Goal: Task Accomplishment & Management: Manage account settings

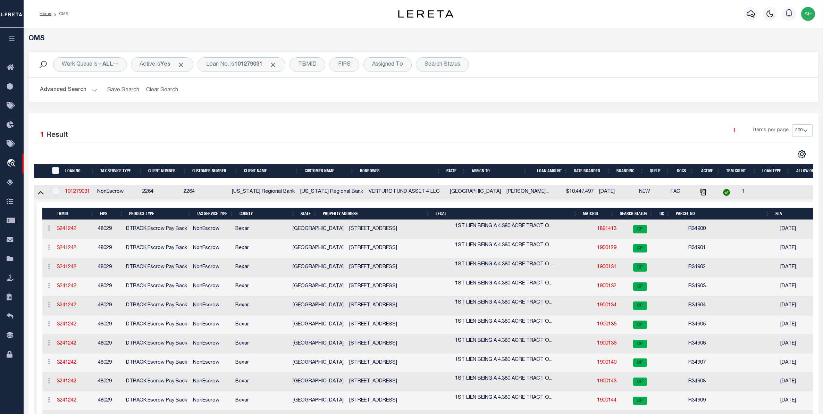
select select "200"
click at [242, 66] on b "101279031" at bounding box center [248, 65] width 28 height 6
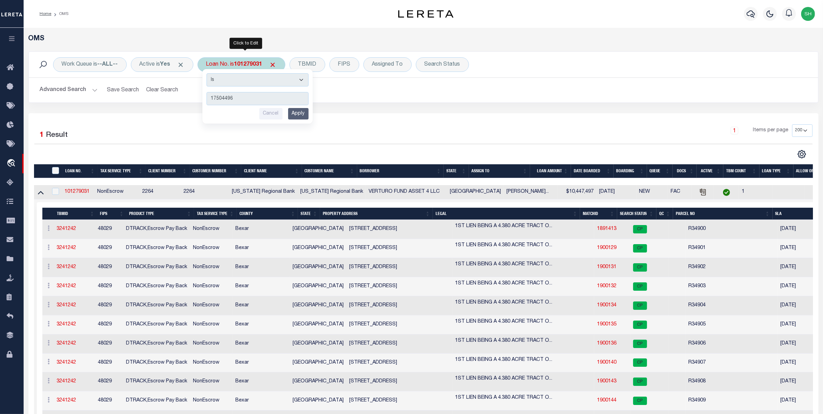
type input "17504496"
click at [303, 114] on input "Apply" at bounding box center [298, 113] width 20 height 11
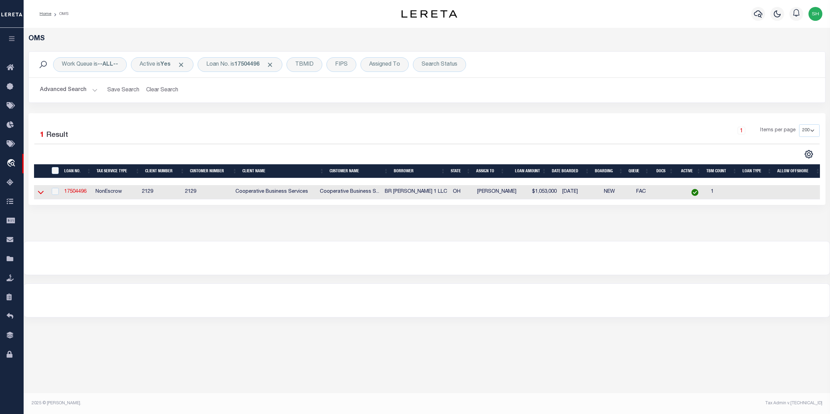
click at [41, 194] on icon at bounding box center [41, 192] width 6 height 3
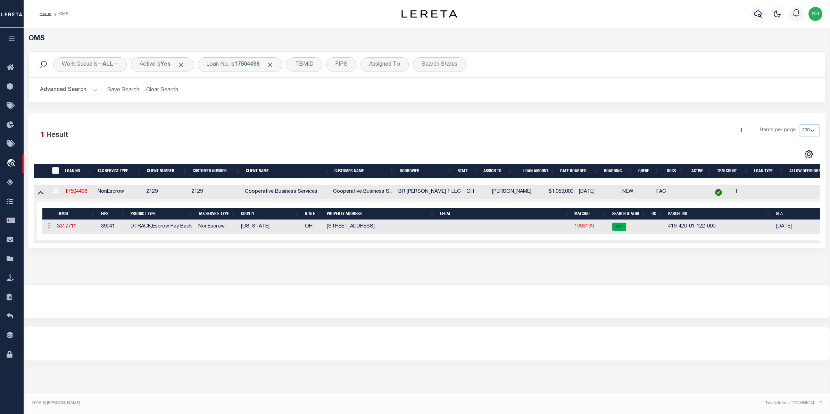
click at [586, 228] on link "1993139" at bounding box center [583, 226] width 19 height 5
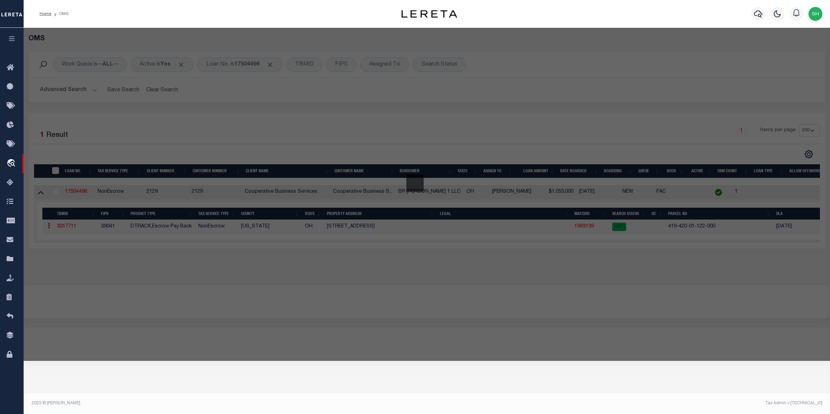
checkbox input "false"
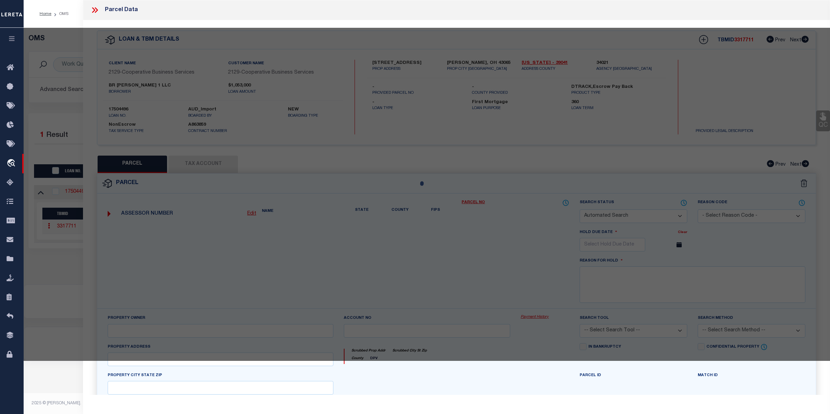
select select "CP"
type input "HUFFMAN NICHOLAS L"
select select "AGW"
select select
type input "275 OLENTANGY VIEW DR"
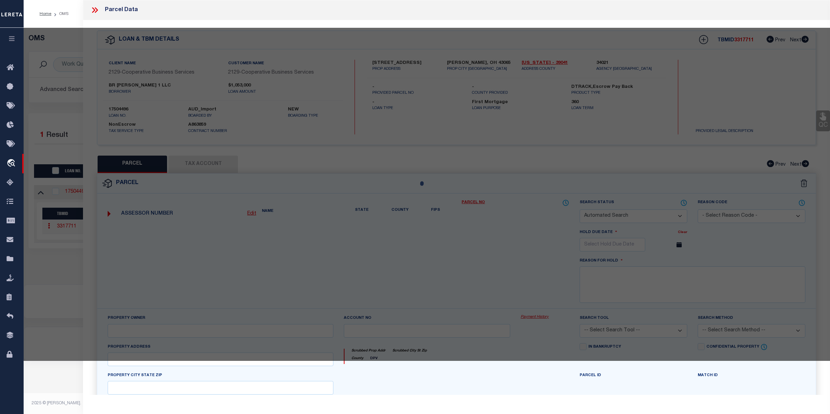
checkbox input "false"
type input "DELAWARE OH 43015"
type textarea "LOTS 34"
type textarea "Tax ID Special Project"
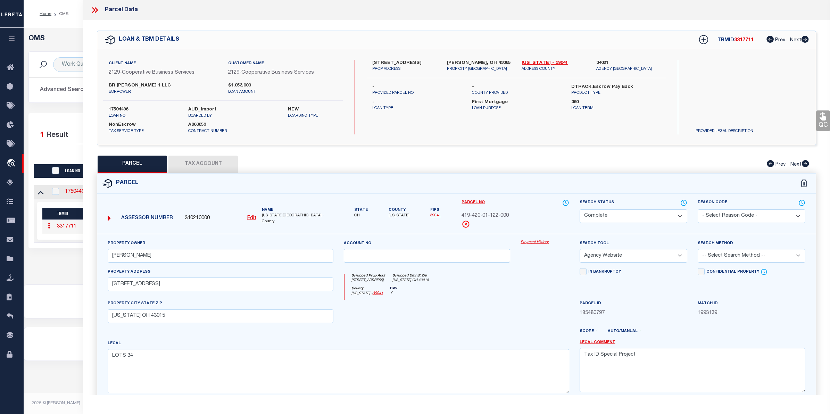
click at [542, 245] on link "Payment History" at bounding box center [544, 243] width 49 height 6
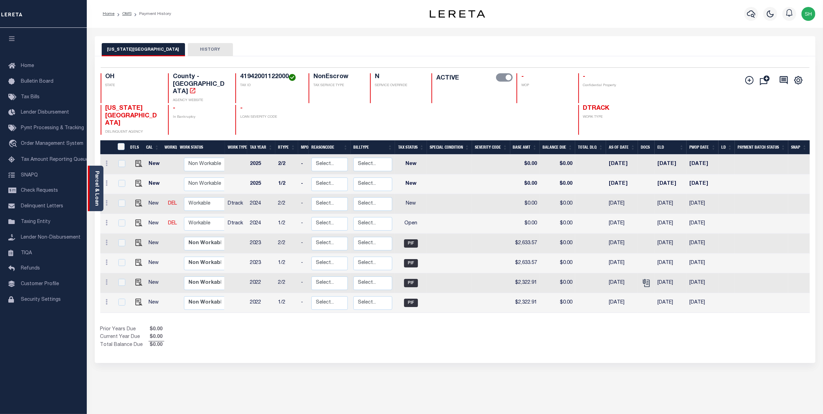
click at [98, 178] on link "Parcel & Loan" at bounding box center [96, 188] width 5 height 35
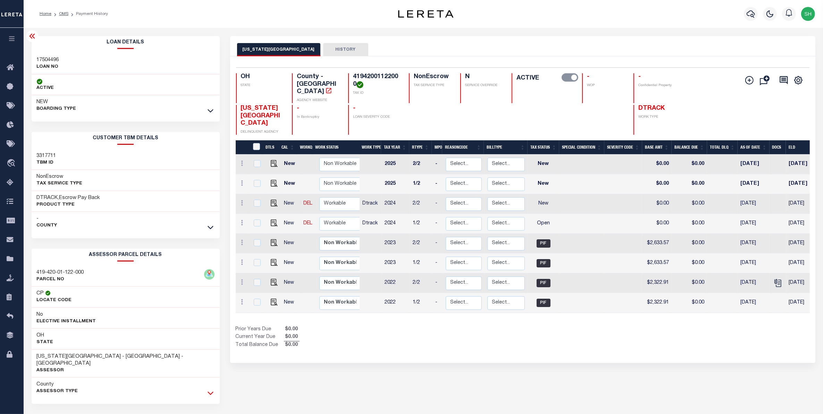
click at [209, 389] on icon at bounding box center [211, 392] width 6 height 7
drag, startPoint x: 94, startPoint y: 399, endPoint x: 48, endPoint y: 398, distance: 46.5
click at [48, 402] on h3 "275 WEST OLENTANGY STREET" at bounding box center [62, 405] width 50 height 7
copy h3 "WEST OLENTANGY"
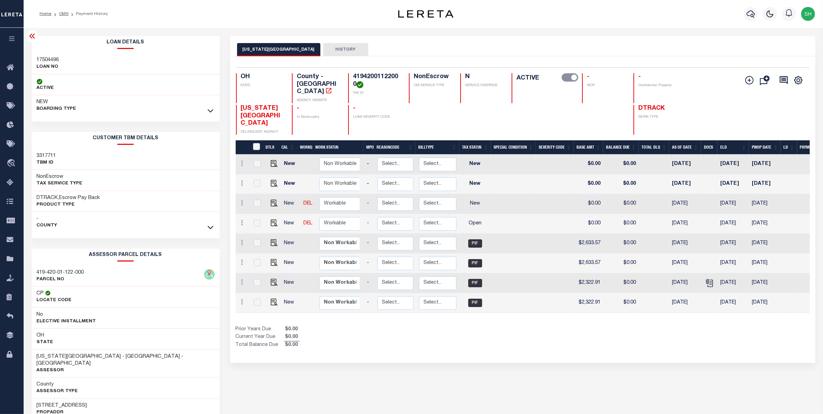
scroll to position [0, 72]
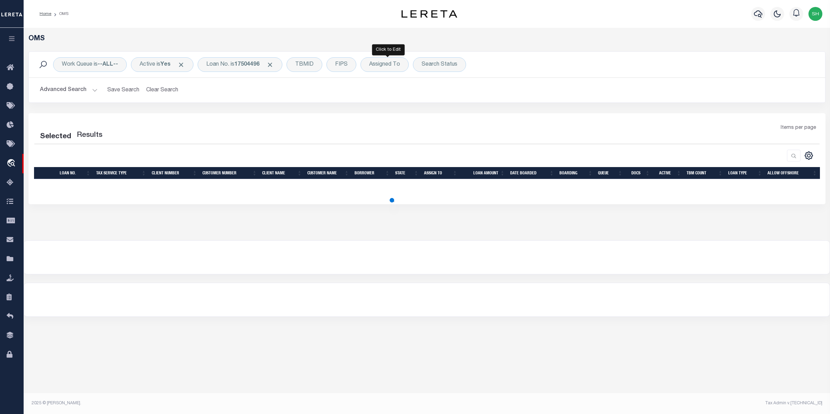
select select "200"
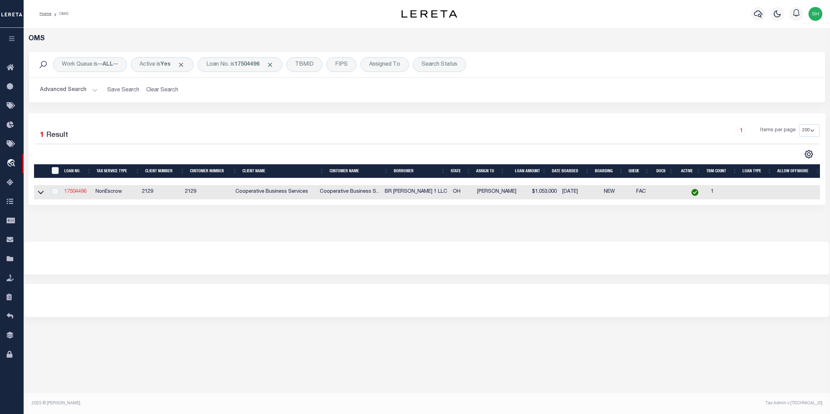
click at [72, 192] on link "17504496" at bounding box center [75, 191] width 22 height 5
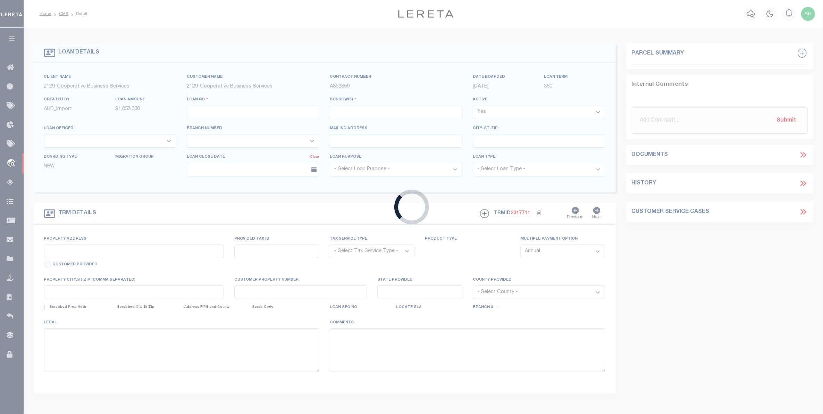
type input "17504496"
type input "BR [PERSON_NAME] 1 LLC"
select select
type input "510 EAST MAIN STREET"
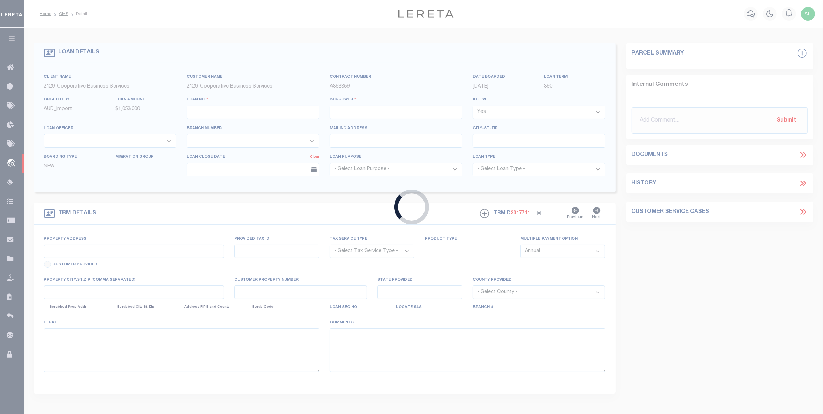
type input "CHARLOTTESVILLE, VA 22902"
select select "10"
select select "NonEscrow"
select select "20013"
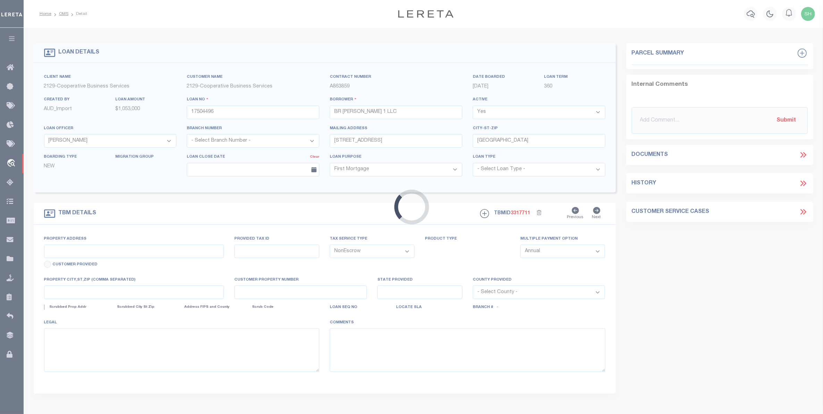
select select "3334"
type input "275 WEST OLENTANGY STREET"
select select
type input "POWELL, OH 43065"
type input "7200"
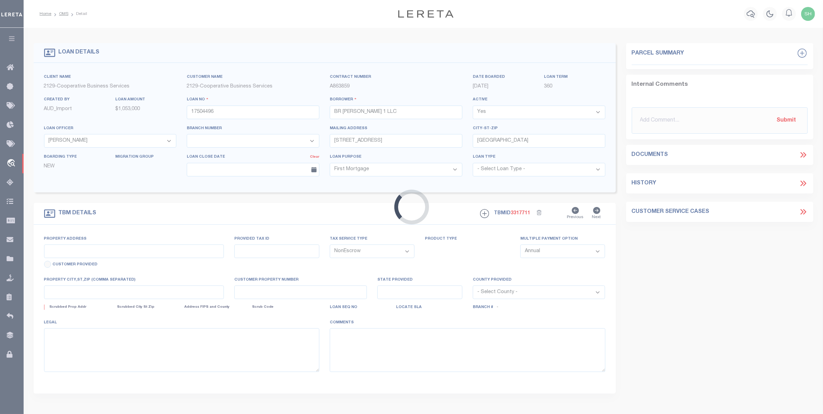
type input "OH"
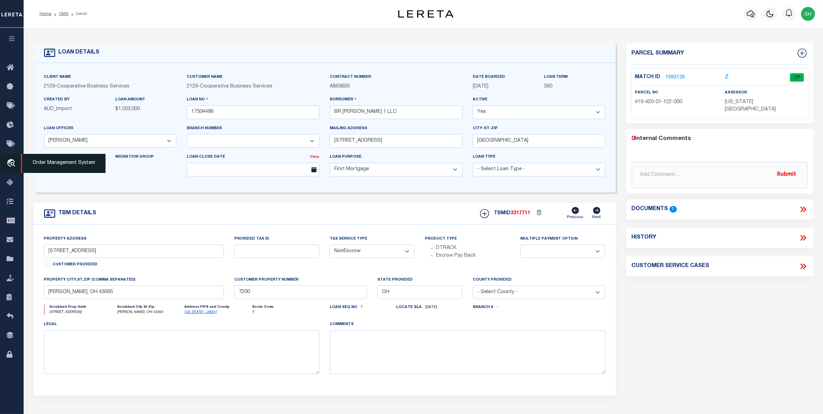
click at [9, 162] on icon "travel_explore" at bounding box center [12, 163] width 11 height 9
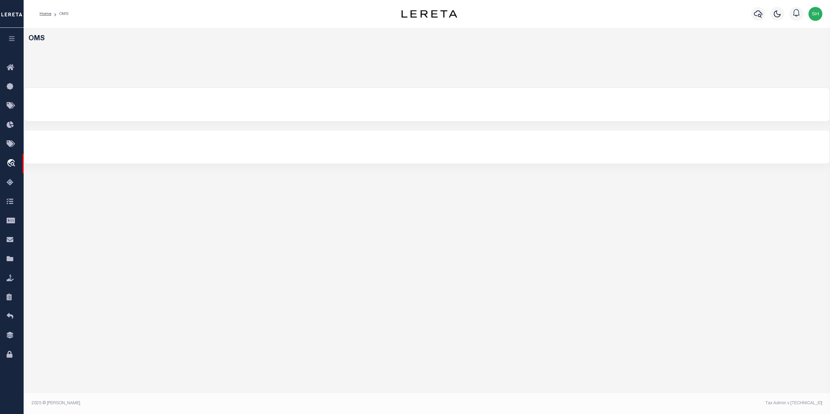
select select "200"
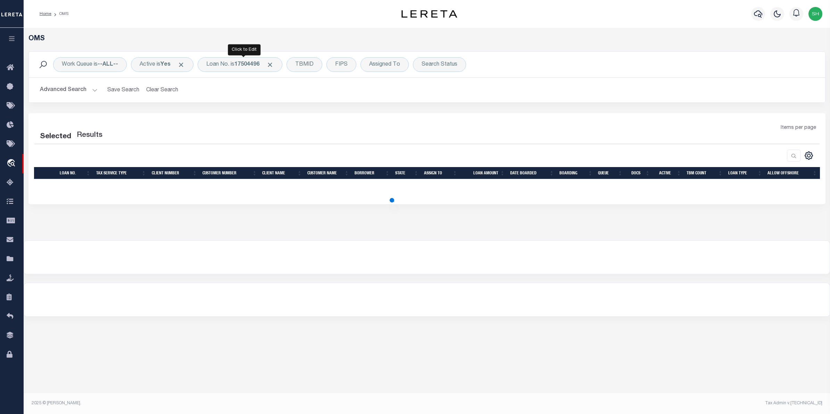
select select "200"
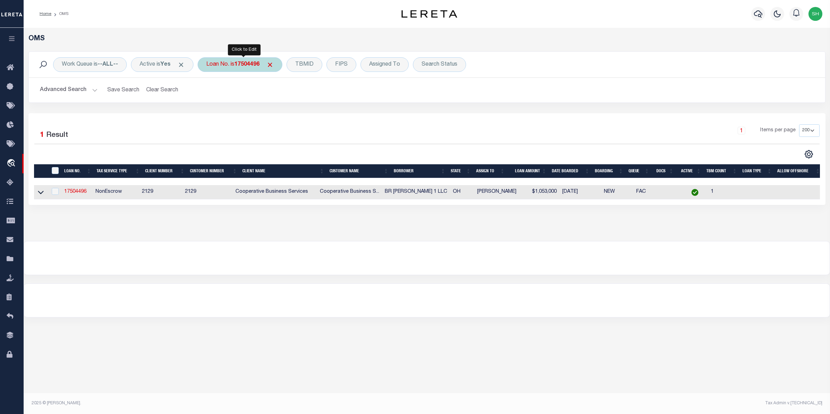
click at [254, 65] on b "17504496" at bounding box center [246, 65] width 25 height 6
type input "11564503"
click at [307, 115] on input "Apply" at bounding box center [298, 113] width 20 height 11
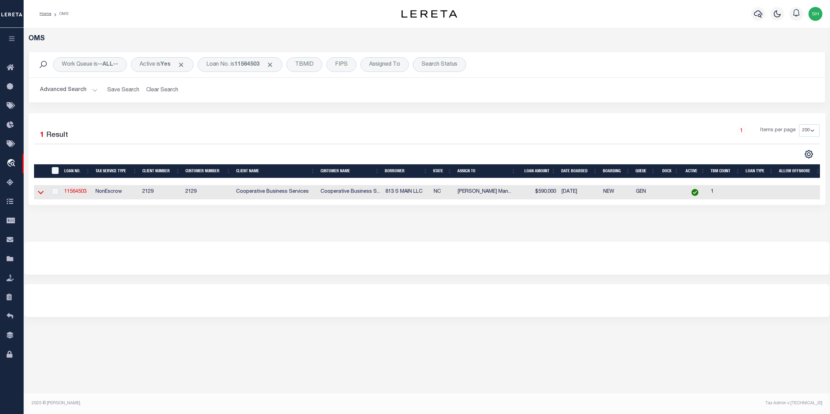
click at [43, 191] on icon at bounding box center [41, 191] width 6 height 7
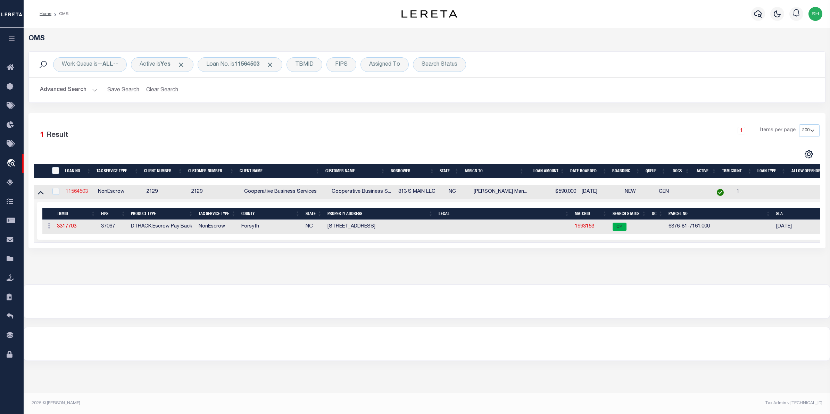
click at [74, 193] on link "11564503" at bounding box center [77, 191] width 22 height 5
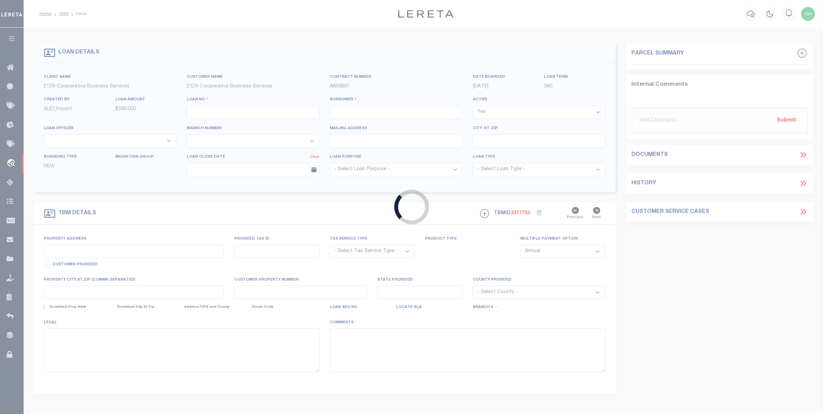
type input "11564503"
type input "813 S MAIN LLC"
select select
type input "12313 REED FOREST COURT"
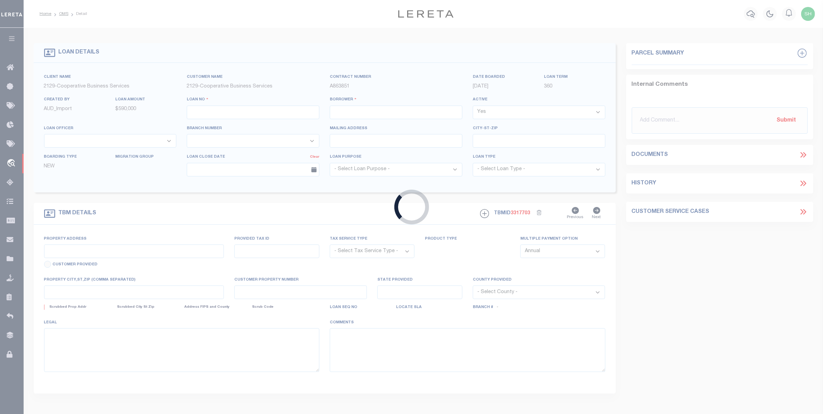
type input "GLEN ALLEN, VA 23059"
select select "10"
select select "NonEscrow"
type input "813 SOUTH MAIN STREET"
select select
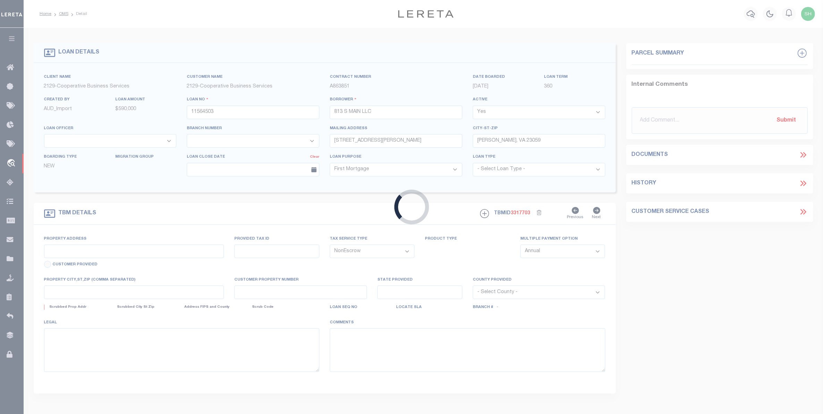
type input "KERNERSVILLE, NC 27284"
type input "7217"
type input "NC"
select select "4851"
select select "3334"
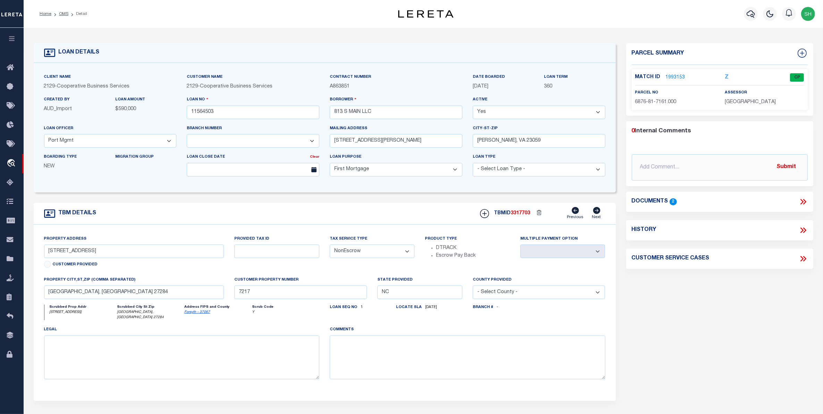
click at [680, 75] on link "1993153" at bounding box center [675, 77] width 19 height 7
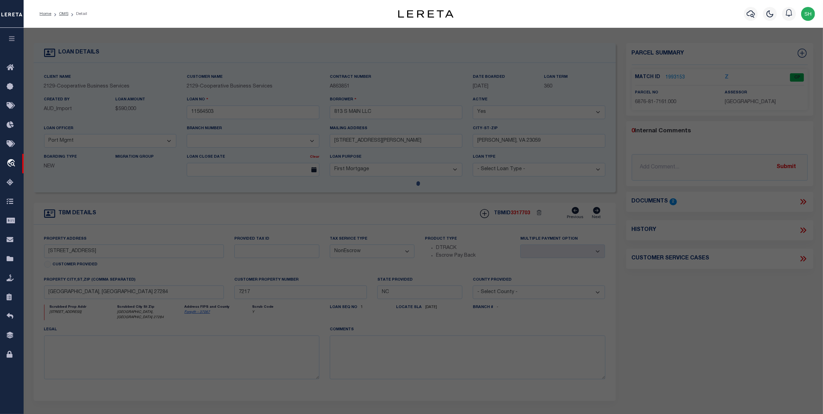
checkbox input "false"
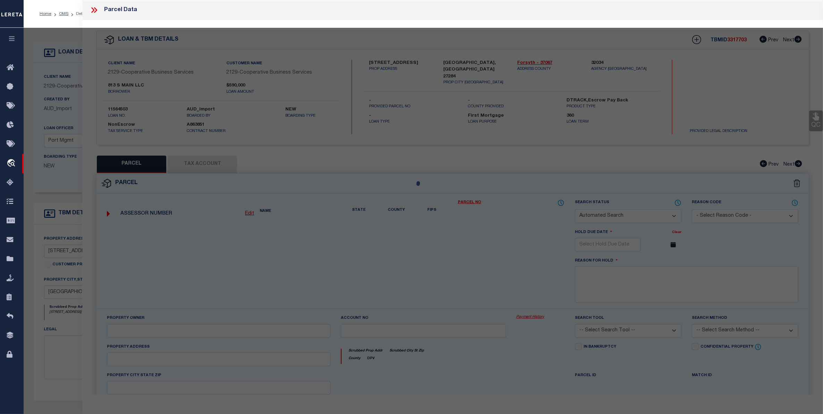
select select "CP"
type input "823 S MAIN LLC"
select select "AGW"
select select
type input "823 S Main ST"
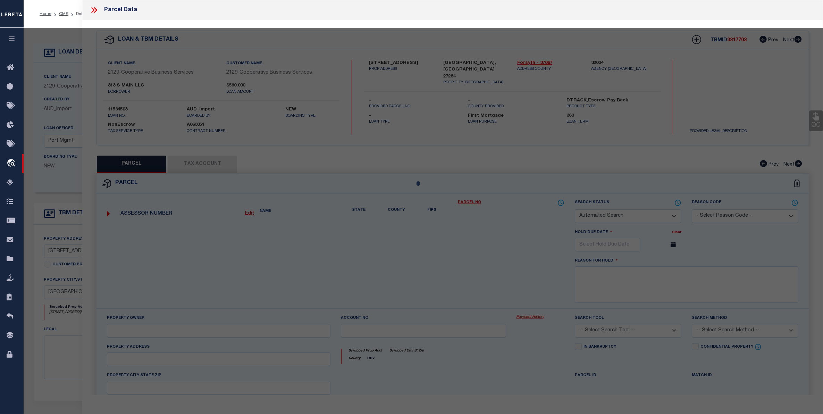
checkbox input "false"
type input "KERNERSVILLE, NC 27284"
type textarea "PNC BANK LO:102 BL:5446 PL:75-25"
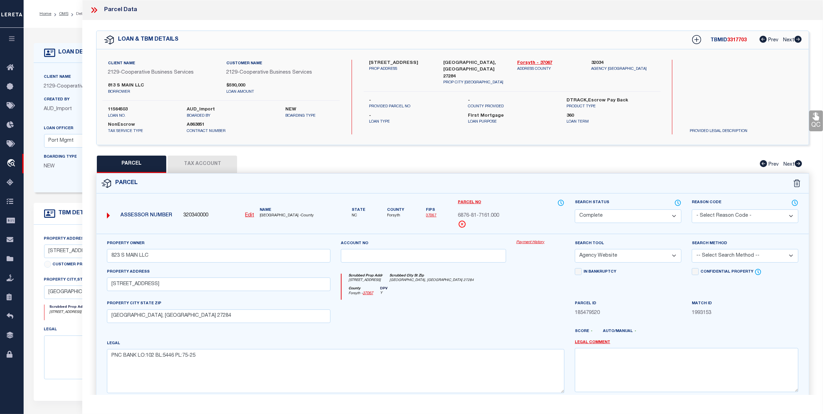
click at [531, 242] on link "Payment History" at bounding box center [541, 243] width 48 height 6
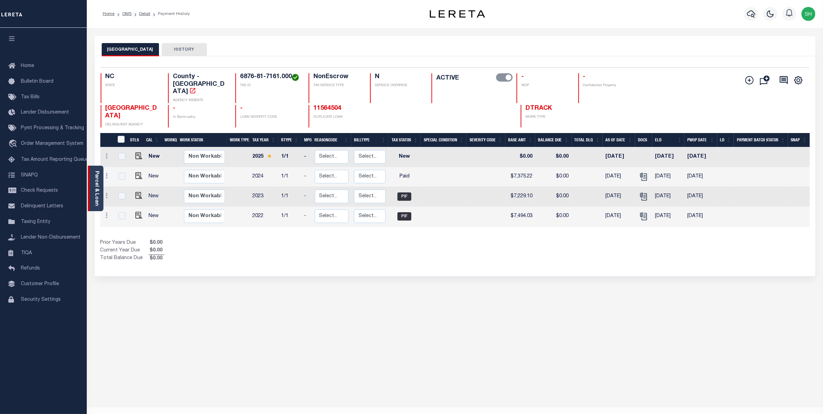
click at [96, 186] on link "Parcel & Loan" at bounding box center [96, 188] width 5 height 35
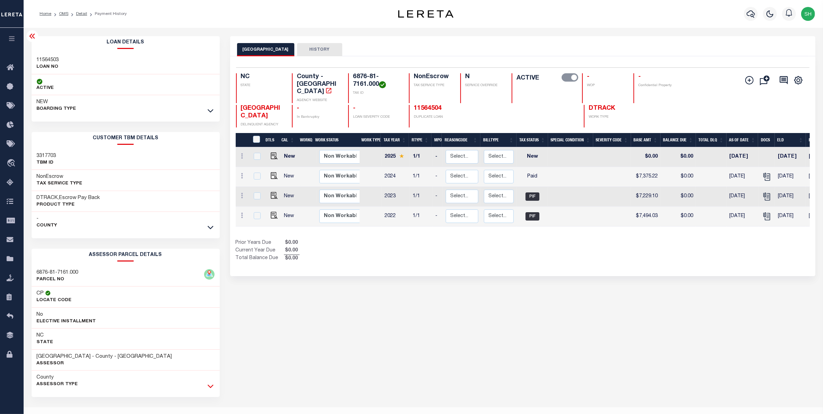
click at [212, 386] on icon at bounding box center [211, 385] width 6 height 7
click at [540, 23] on div "Profile Sign out" at bounding box center [654, 14] width 327 height 24
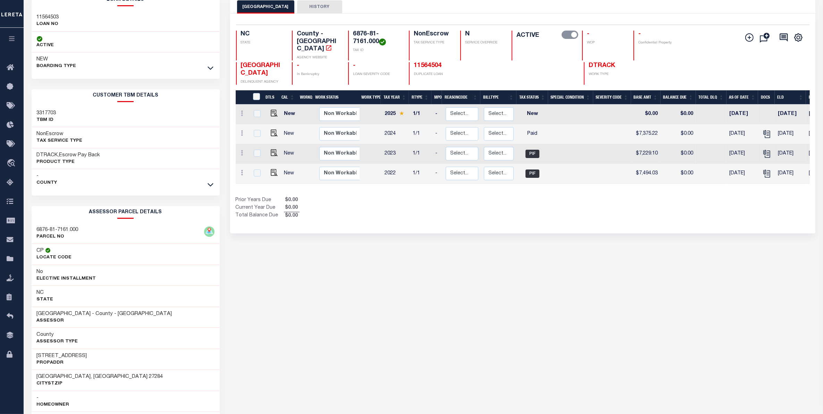
scroll to position [43, 0]
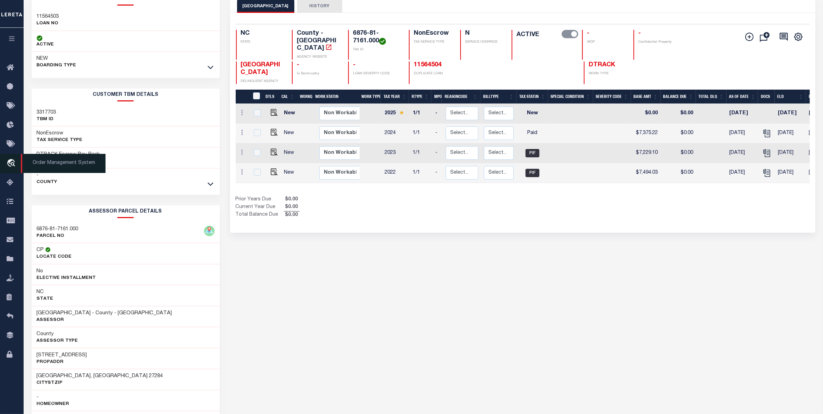
click at [13, 163] on icon "travel_explore" at bounding box center [12, 163] width 11 height 9
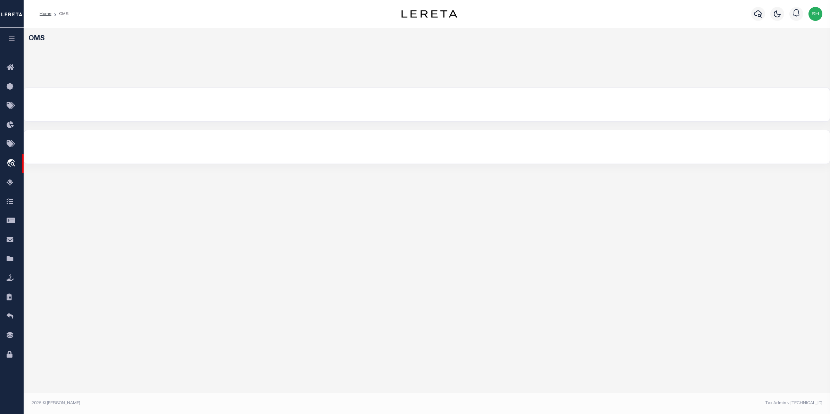
select select "200"
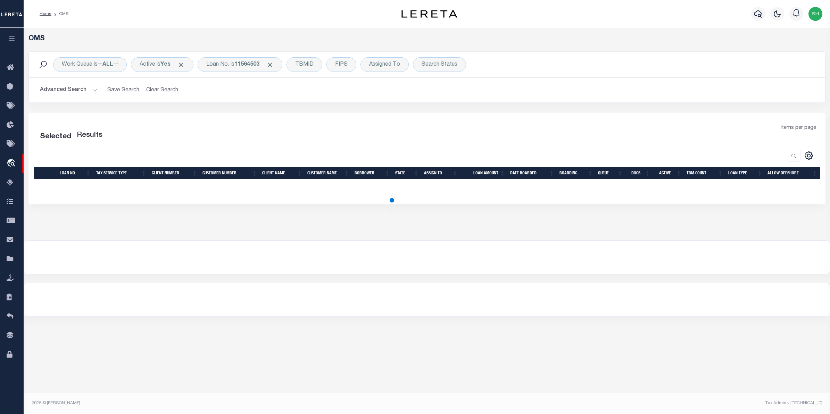
select select "200"
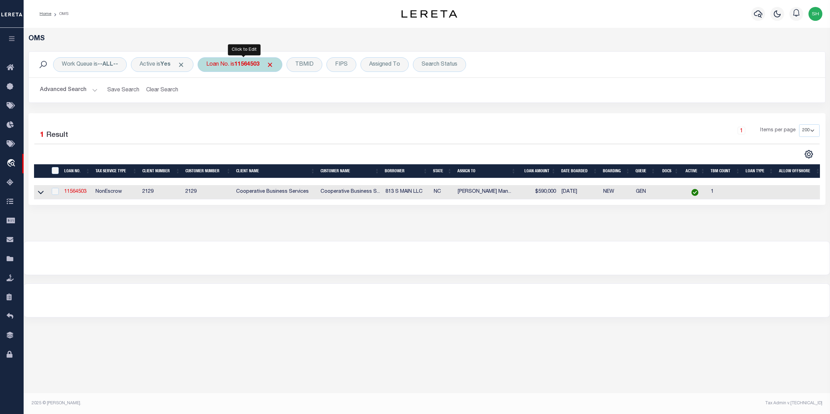
click at [224, 65] on div "Loan No. is 11564503" at bounding box center [240, 64] width 85 height 15
type input "17004591"
click at [297, 114] on input "Apply" at bounding box center [298, 113] width 20 height 11
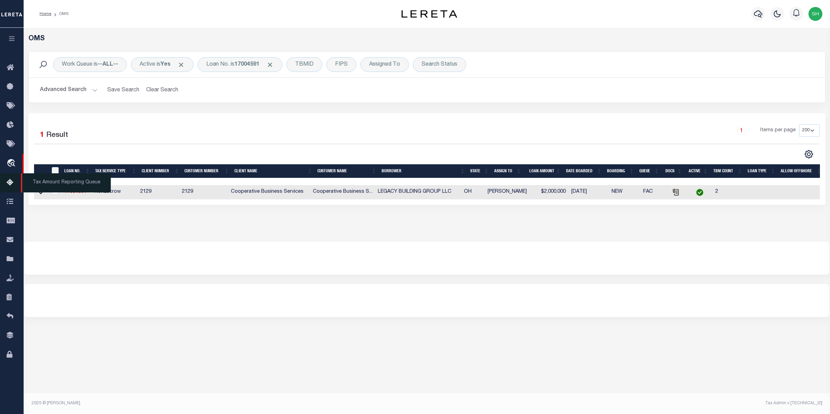
click at [39, 192] on span "Tax Amount Reporting Queue" at bounding box center [66, 182] width 90 height 19
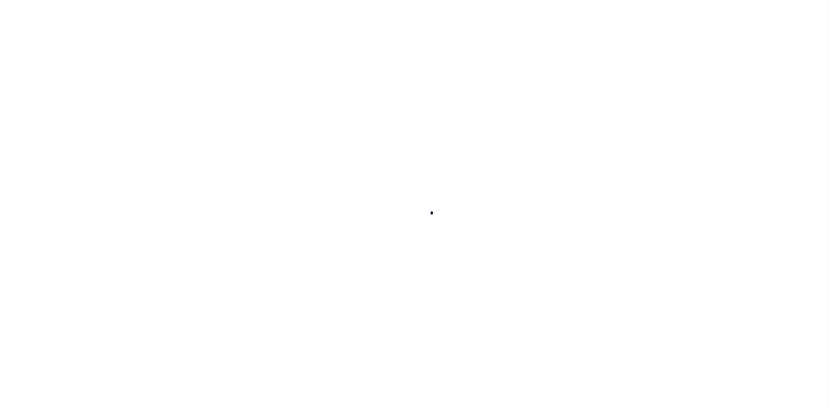
select select "100"
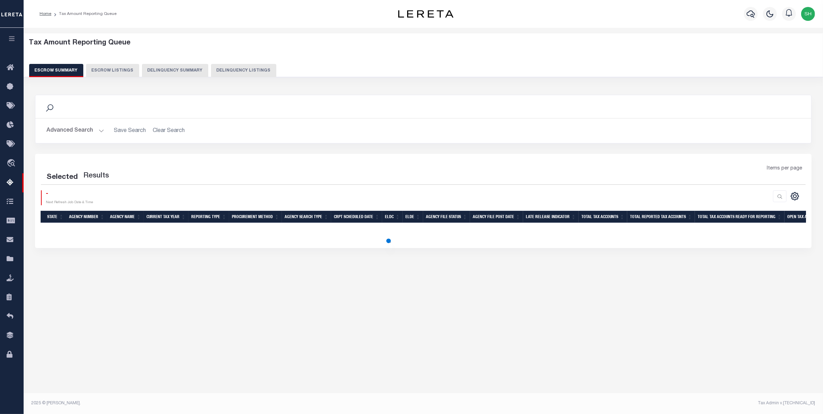
select select "100"
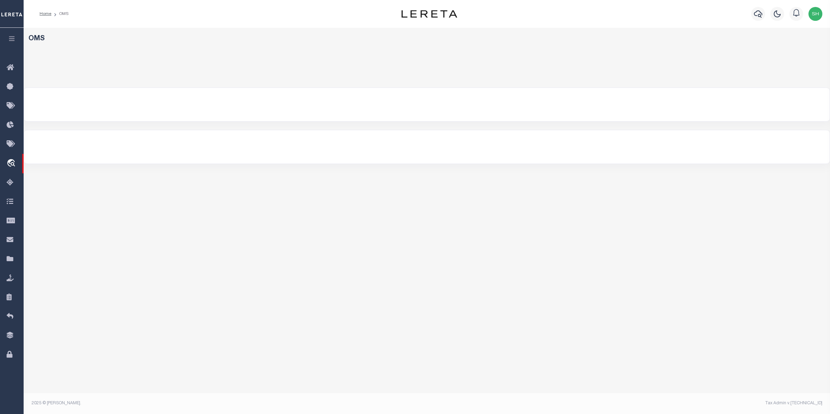
select select "200"
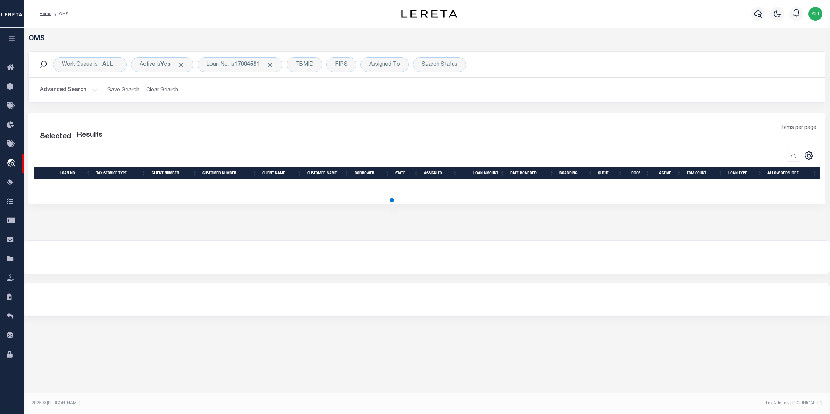
select select "200"
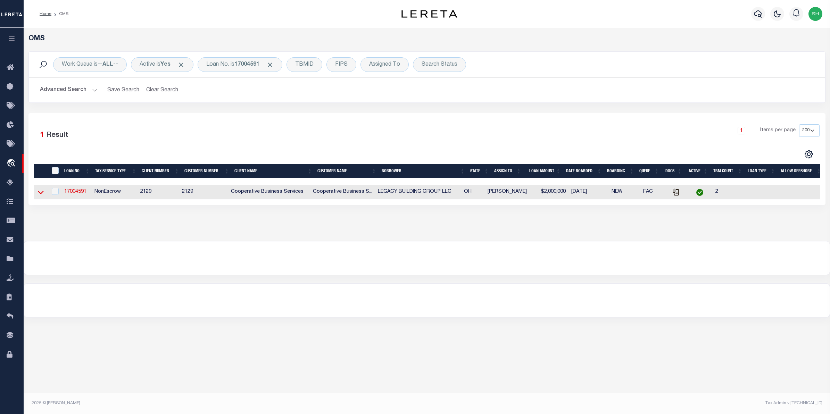
click at [39, 192] on icon at bounding box center [41, 191] width 6 height 7
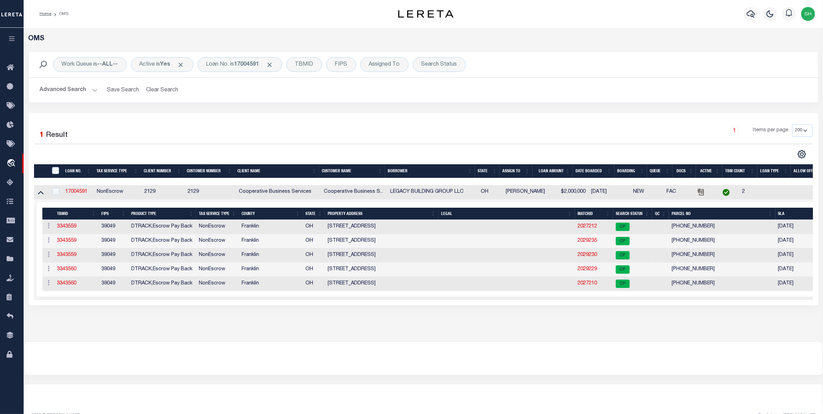
click at [776, 75] on div "Work Queue is --ALL-- Active is Yes Loan No. is 17004591 TBMID FIPS Assigned To…" at bounding box center [423, 65] width 789 height 26
click at [237, 68] on div "Loan No. is 17004591" at bounding box center [240, 64] width 85 height 15
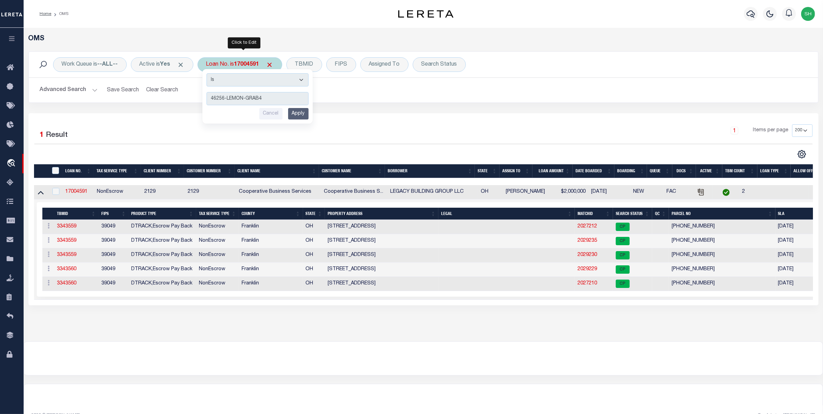
type input "46256-LEMON-GRAB4"
click at [298, 112] on input "Apply" at bounding box center [298, 113] width 20 height 11
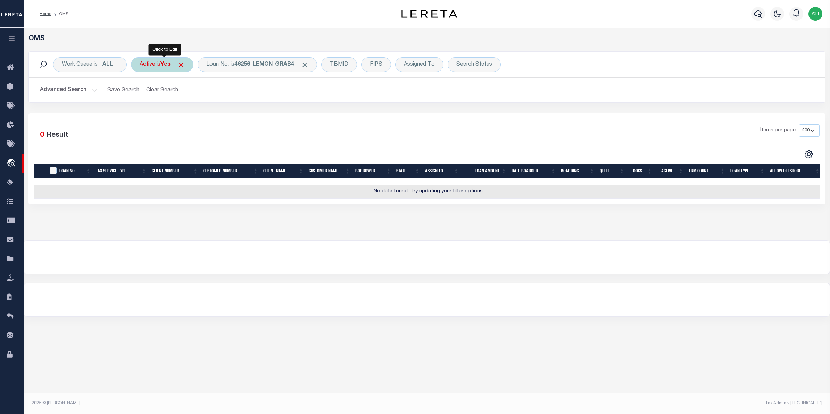
click at [151, 67] on div "Active is Yes" at bounding box center [162, 64] width 62 height 15
click at [235, 100] on select "Yes No" at bounding box center [191, 98] width 102 height 13
select select "false"
click at [141, 92] on select "Yes No" at bounding box center [191, 98] width 102 height 13
click at [229, 115] on input "Apply" at bounding box center [231, 113] width 20 height 11
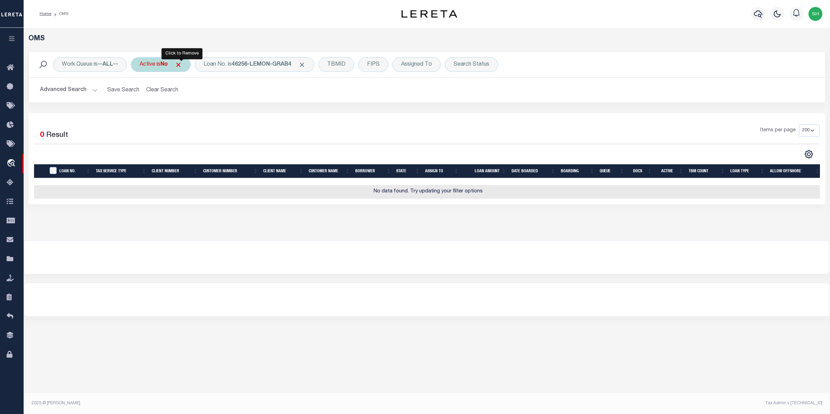
click at [179, 65] on span "Click to Remove" at bounding box center [178, 64] width 7 height 7
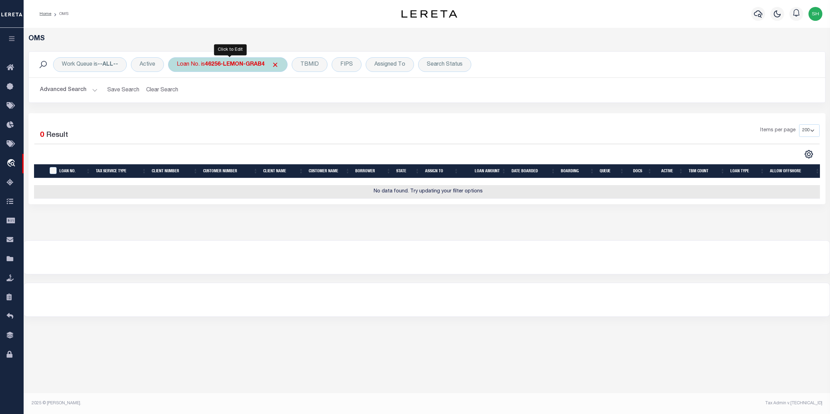
click at [247, 70] on div "Loan No. is 46256-LEMON-GRAB4" at bounding box center [227, 64] width 119 height 15
type input "17004591"
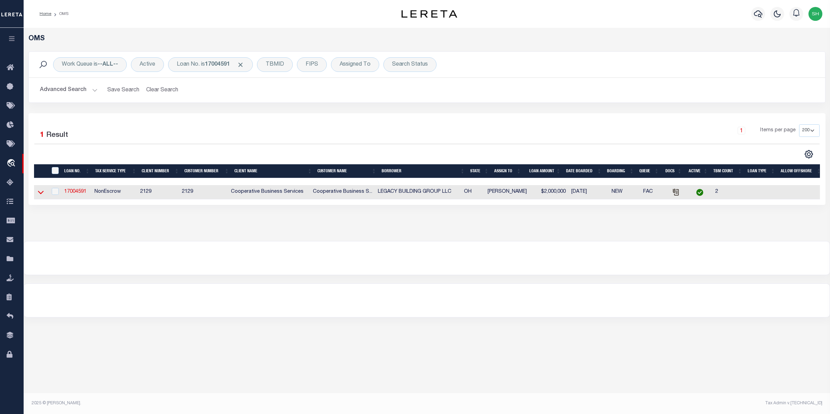
click at [43, 194] on icon at bounding box center [41, 191] width 6 height 7
